Goal: Task Accomplishment & Management: Manage account settings

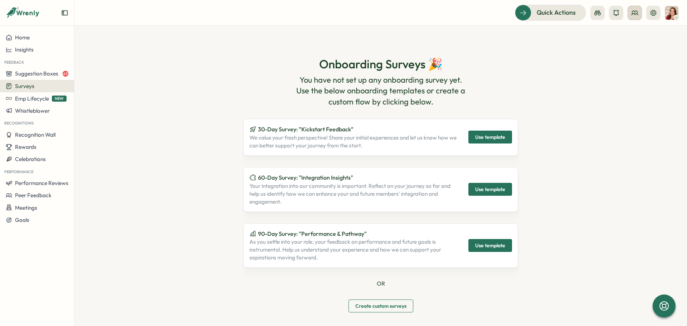
click at [639, 15] on button at bounding box center [634, 13] width 14 height 14
click at [634, 49] on div "User Groups" at bounding box center [634, 49] width 45 height 8
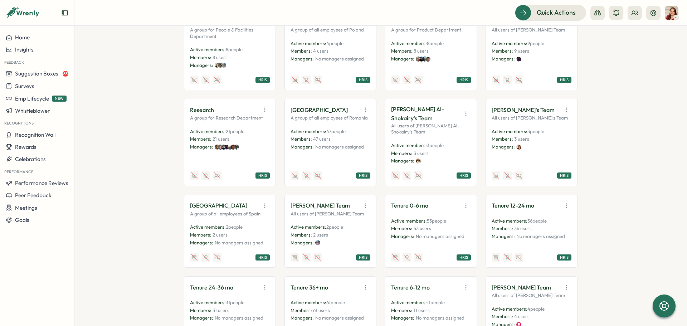
scroll to position [1346, 0]
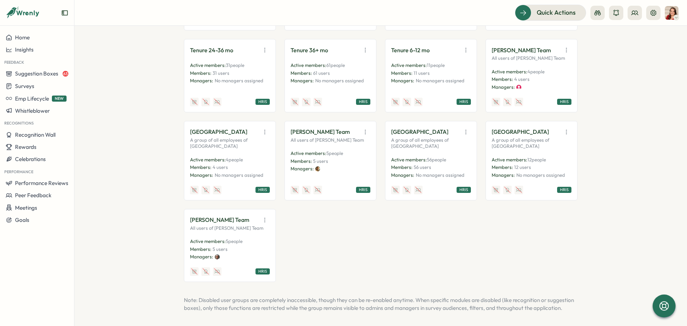
click at [363, 187] on div "HRIS" at bounding box center [363, 190] width 14 height 6
click at [366, 128] on icon "button" at bounding box center [365, 131] width 7 height 7
click at [344, 141] on button "View Audience" at bounding box center [346, 147] width 45 height 12
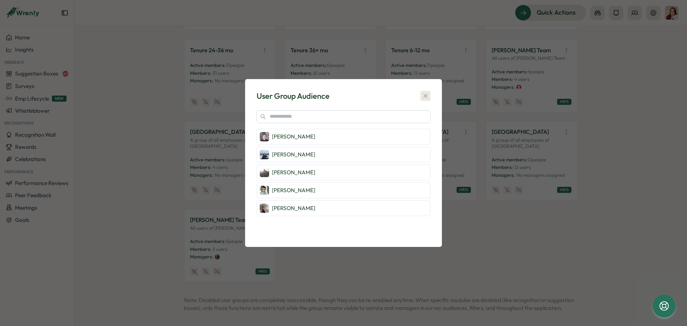
click at [427, 95] on icon "button" at bounding box center [425, 96] width 4 height 4
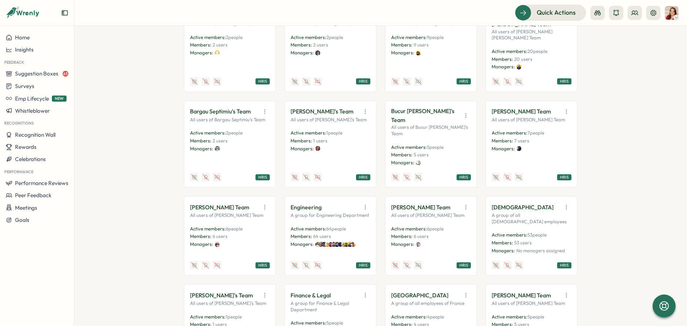
scroll to position [0, 0]
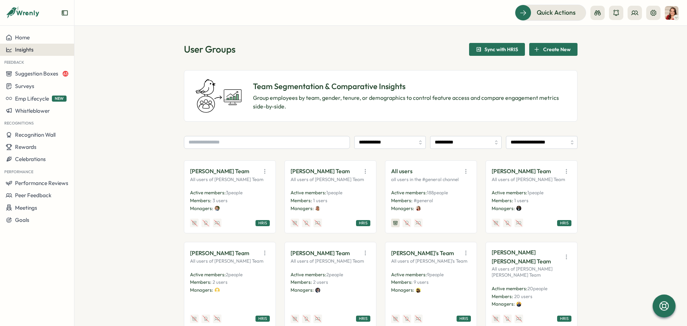
click at [30, 51] on span "Insights" at bounding box center [24, 49] width 19 height 7
click at [98, 28] on div "Culture score" at bounding box center [101, 29] width 51 height 8
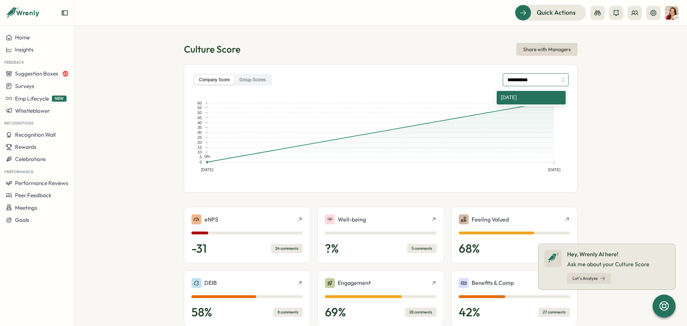
click at [551, 82] on input "**********" at bounding box center [535, 79] width 66 height 13
click at [248, 79] on label "Group Scores" at bounding box center [253, 80] width 36 height 10
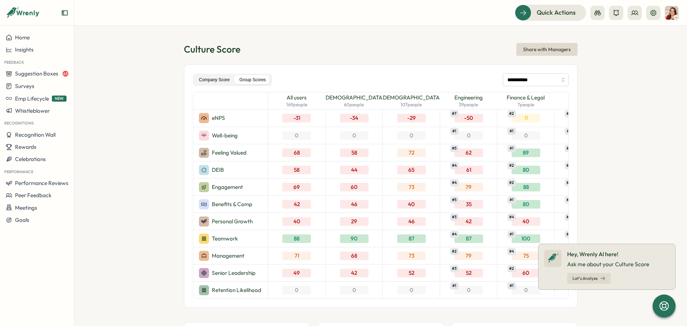
click at [202, 79] on label "Company Score" at bounding box center [214, 80] width 40 height 10
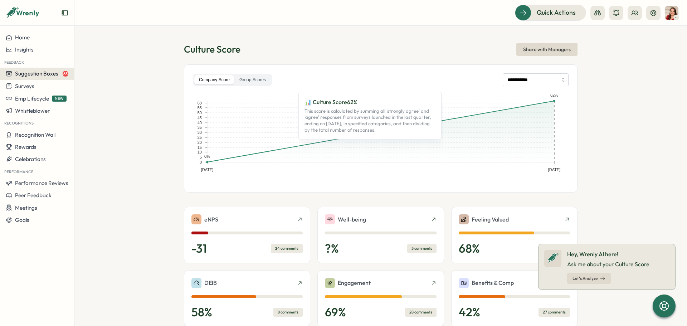
click at [38, 75] on span "Suggestion Boxes" at bounding box center [36, 73] width 43 height 7
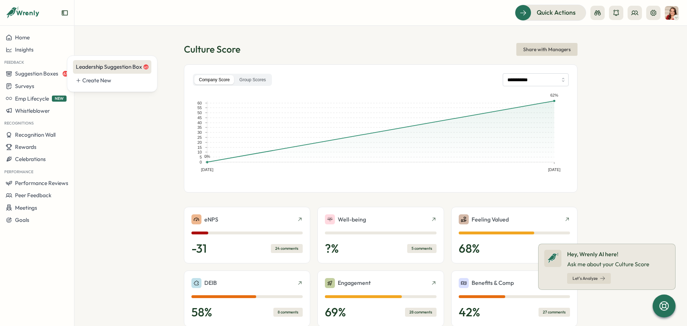
click at [112, 64] on div "Leadership Suggestion Box 63" at bounding box center [112, 67] width 73 height 8
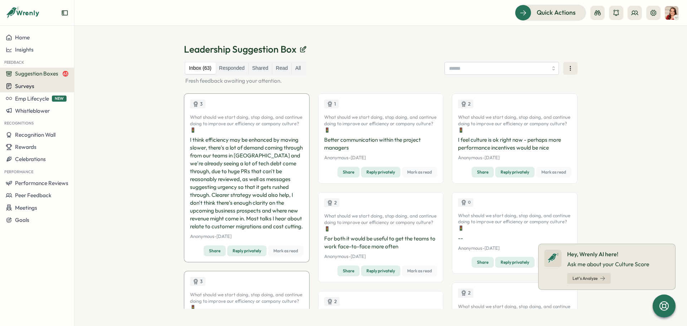
click at [23, 90] on button "Surveys" at bounding box center [37, 86] width 74 height 13
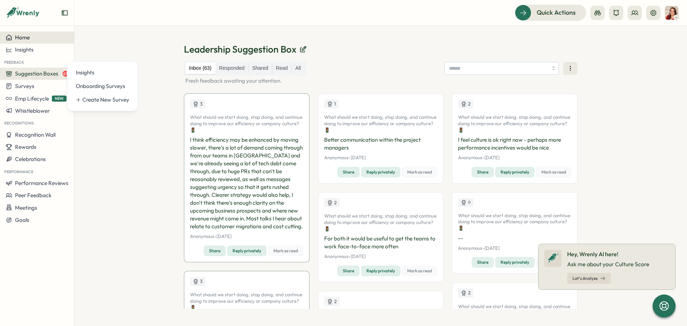
click at [19, 40] on span "Home" at bounding box center [22, 37] width 15 height 7
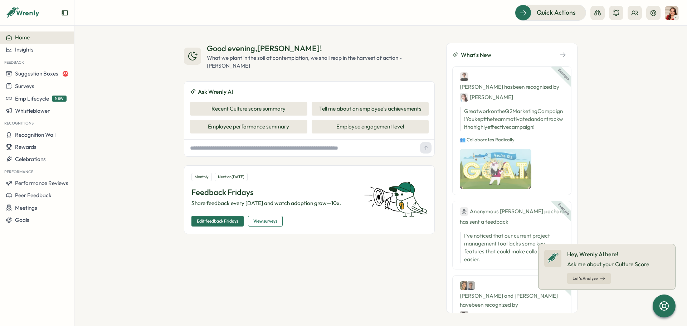
click at [228, 221] on span "Edit feedback Fridays" at bounding box center [217, 221] width 41 height 10
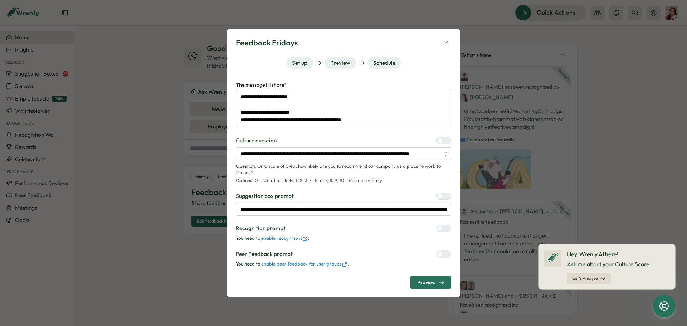
click at [432, 280] on span "Preview" at bounding box center [426, 282] width 19 height 5
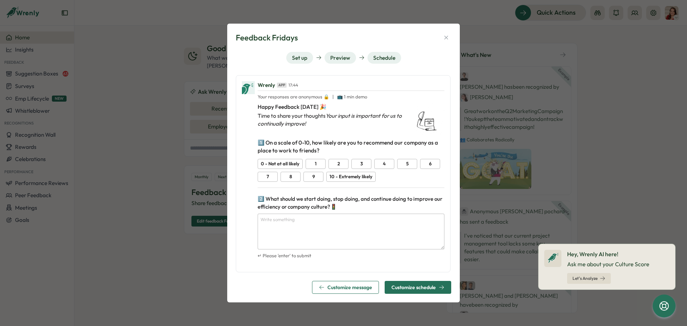
click at [427, 286] on span "Customize schedule" at bounding box center [413, 287] width 44 height 5
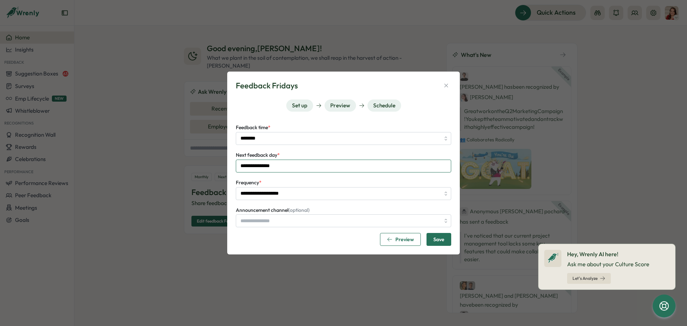
click at [284, 167] on input "**********" at bounding box center [343, 166] width 215 height 13
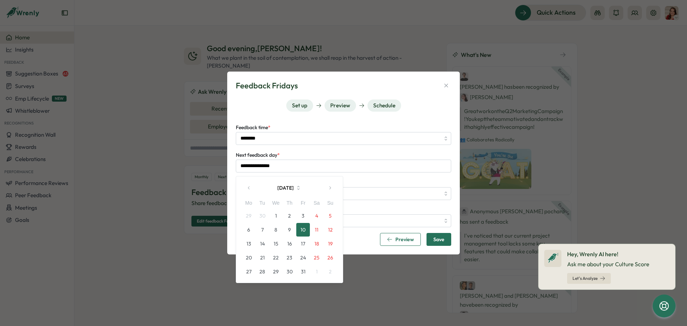
click at [305, 244] on button "17" at bounding box center [303, 244] width 14 height 14
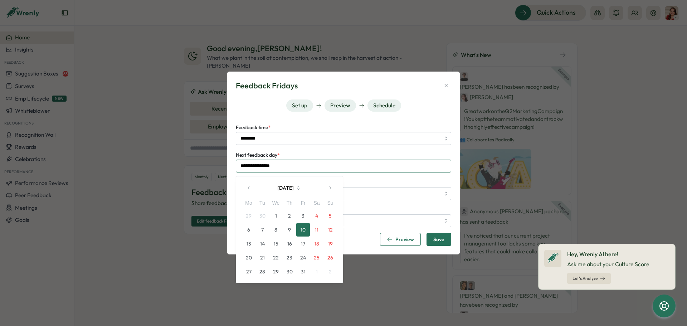
type input "**********"
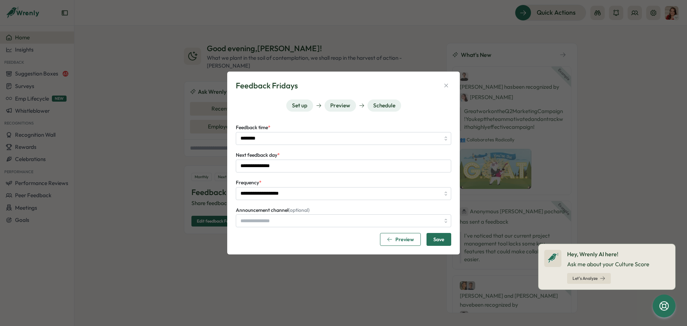
click at [440, 240] on span "Save" at bounding box center [438, 239] width 11 height 12
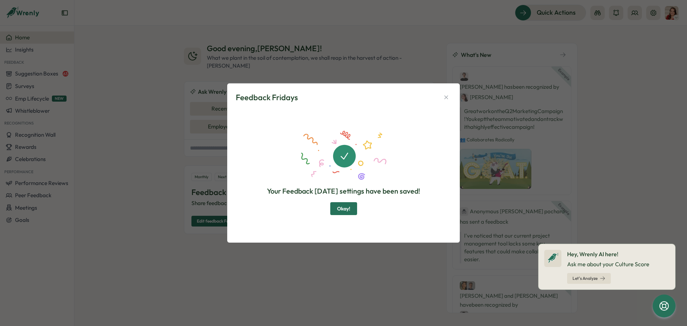
click at [345, 210] on span "Okay!" at bounding box center [343, 208] width 13 height 12
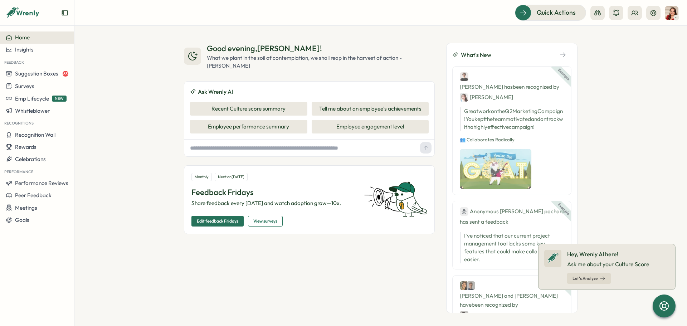
type textarea "*"
click at [628, 17] on button at bounding box center [634, 13] width 14 height 14
click at [638, 47] on div "User Groups" at bounding box center [634, 49] width 45 height 8
